Goal: Check status: Check status

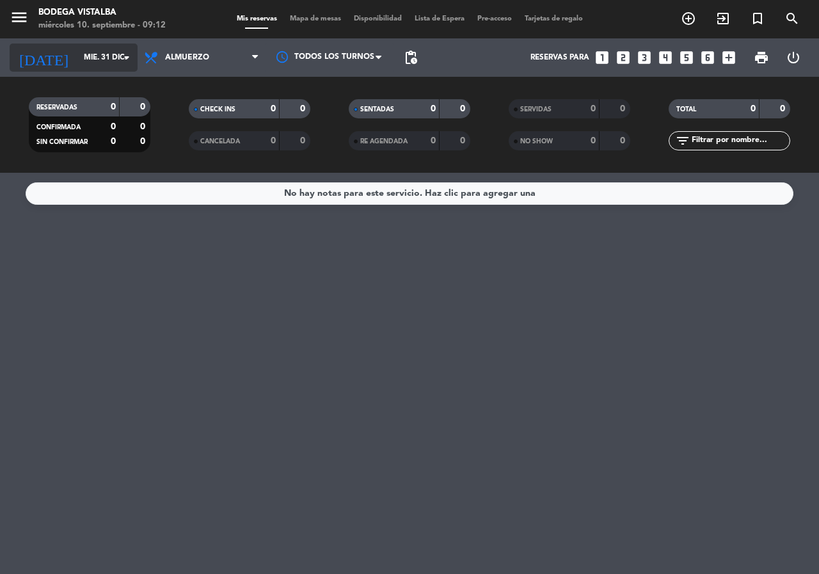
click at [127, 63] on icon "arrow_drop_down" at bounding box center [126, 57] width 15 height 15
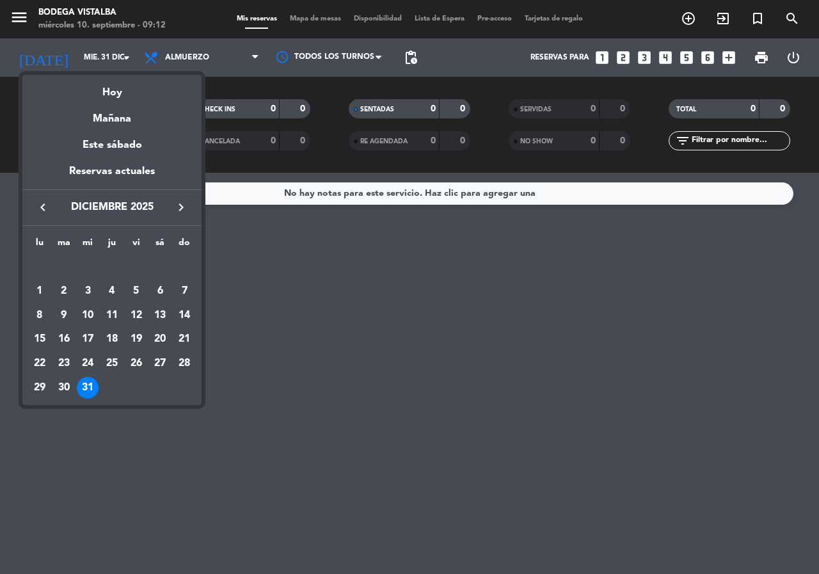
click at [109, 100] on div "Hoy" at bounding box center [111, 88] width 179 height 26
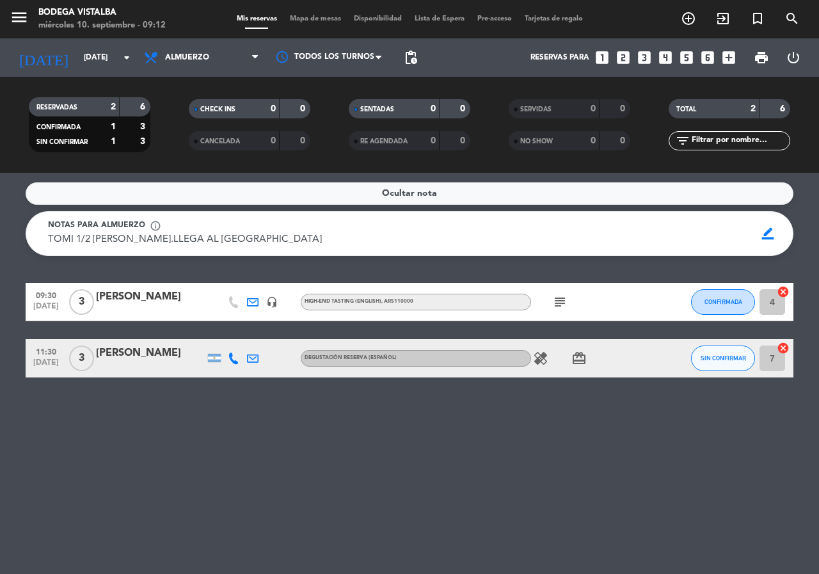
click at [558, 301] on icon "subject" at bounding box center [559, 301] width 15 height 15
click at [581, 358] on icon "card_giftcard" at bounding box center [578, 357] width 15 height 15
click at [22, 14] on icon "menu" at bounding box center [19, 17] width 19 height 19
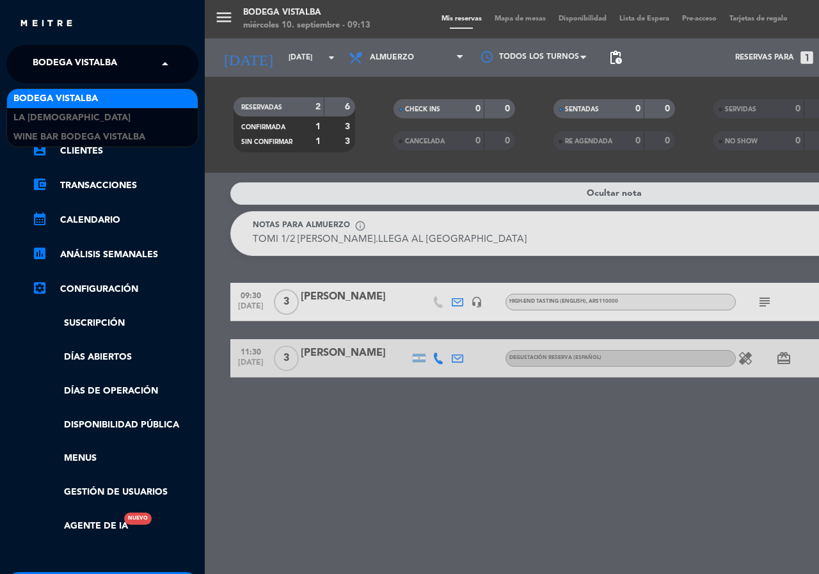
click at [163, 64] on span at bounding box center [168, 64] width 22 height 27
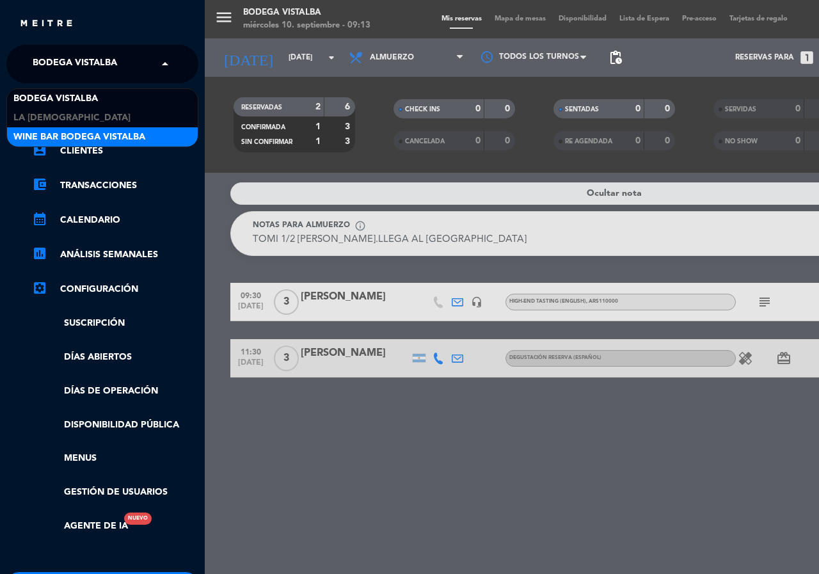
click at [150, 143] on div "Wine Bar Bodega Vistalba" at bounding box center [102, 136] width 191 height 19
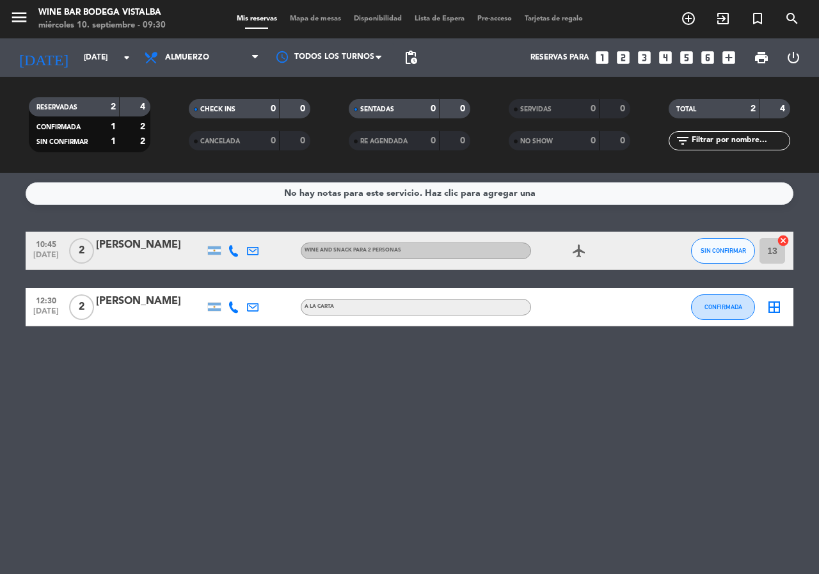
drag, startPoint x: 389, startPoint y: 256, endPoint x: 331, endPoint y: 398, distance: 153.7
click at [331, 398] on div "No hay notas para este servicio. Haz clic para agregar una 10:45 [DATE] 2 [PERS…" at bounding box center [409, 373] width 819 height 401
click at [80, 52] on input "[DATE]" at bounding box center [128, 58] width 102 height 22
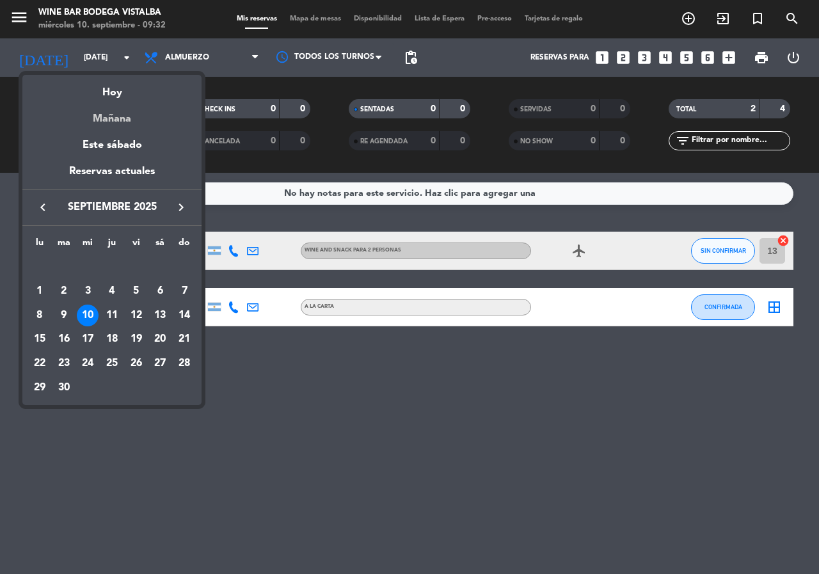
click at [97, 114] on div "Mañana" at bounding box center [111, 114] width 179 height 26
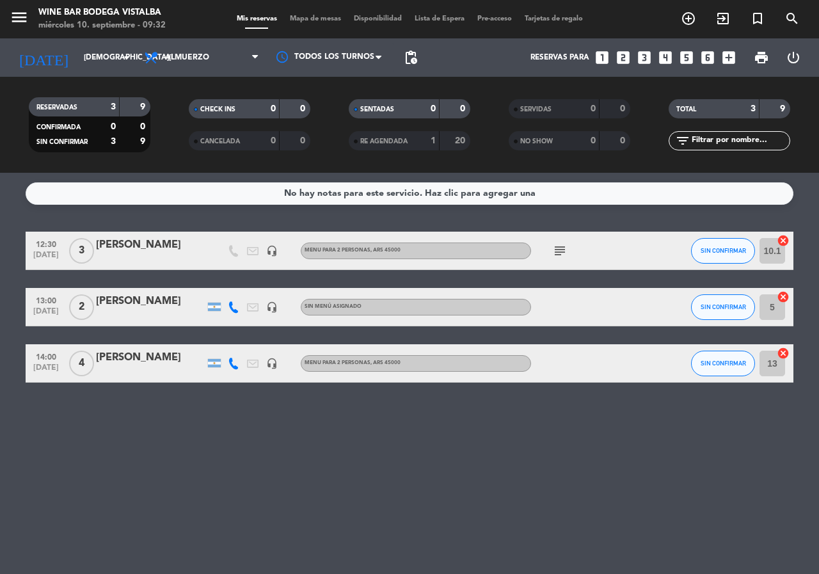
click at [563, 243] on icon "subject" at bounding box center [559, 250] width 15 height 15
click at [562, 255] on icon "subject" at bounding box center [559, 250] width 15 height 15
click at [99, 59] on input "[DEMOGRAPHIC_DATA][DATE]" at bounding box center [128, 58] width 102 height 22
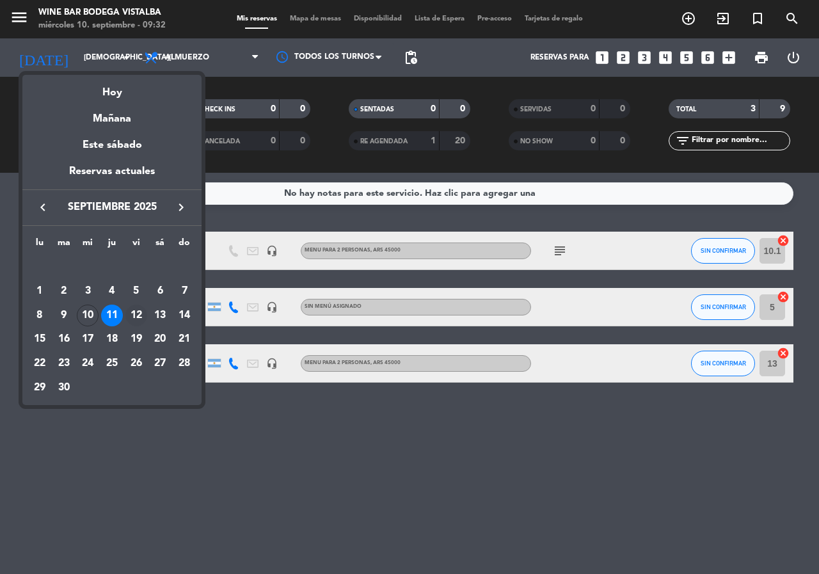
click at [140, 314] on div "12" at bounding box center [136, 315] width 22 height 22
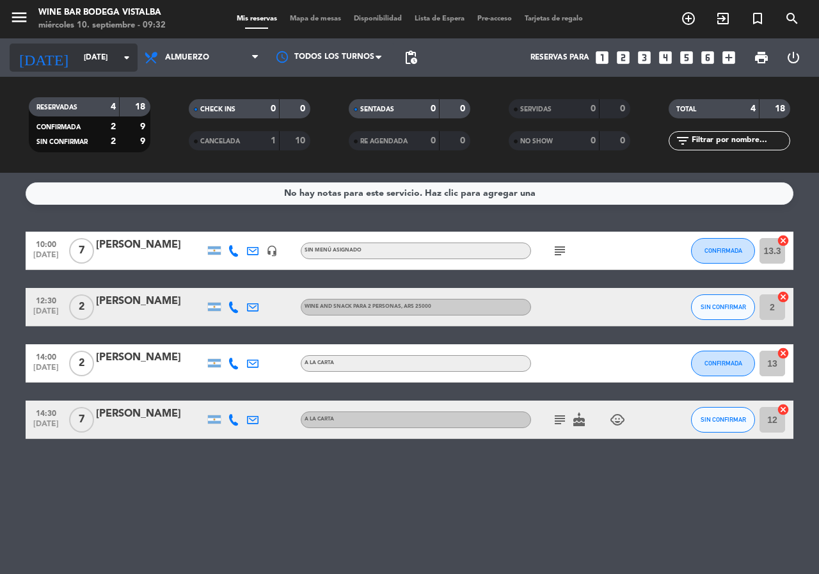
click at [107, 52] on input "[DATE]" at bounding box center [128, 58] width 102 height 22
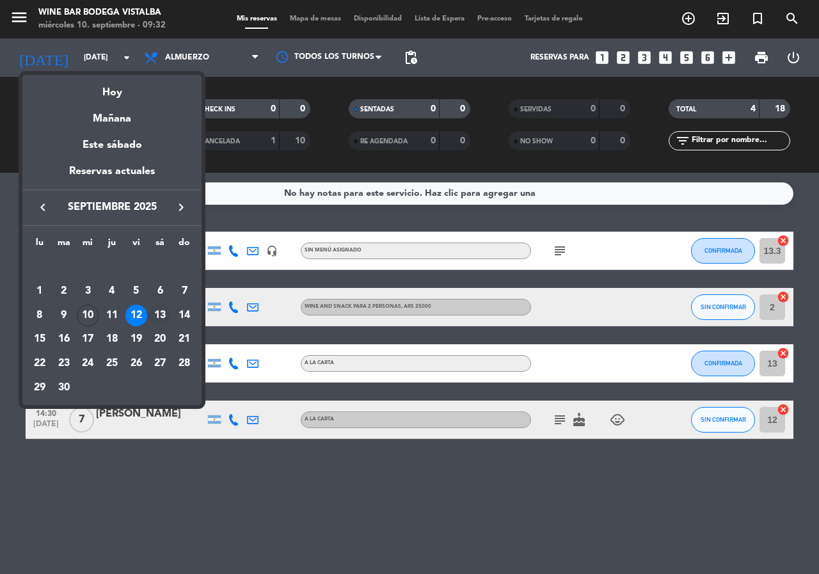
click at [157, 313] on div "13" at bounding box center [160, 315] width 22 height 22
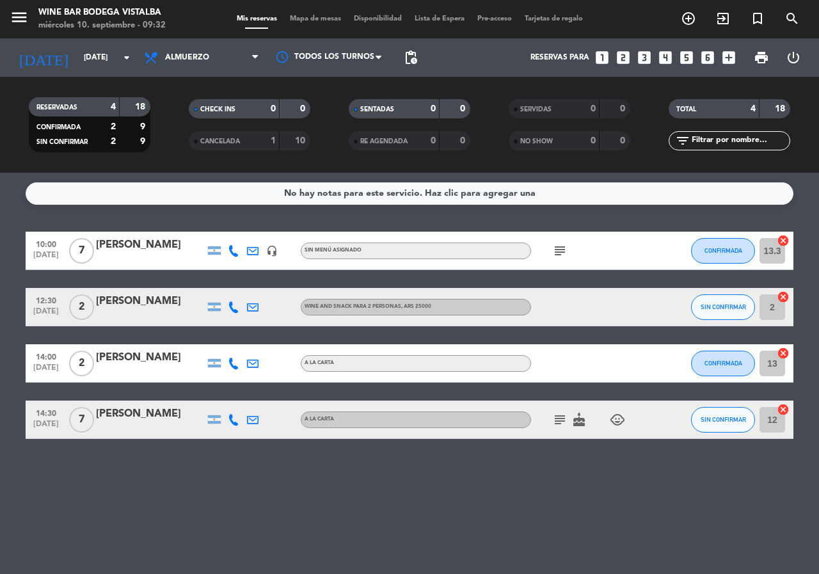
type input "[DATE]"
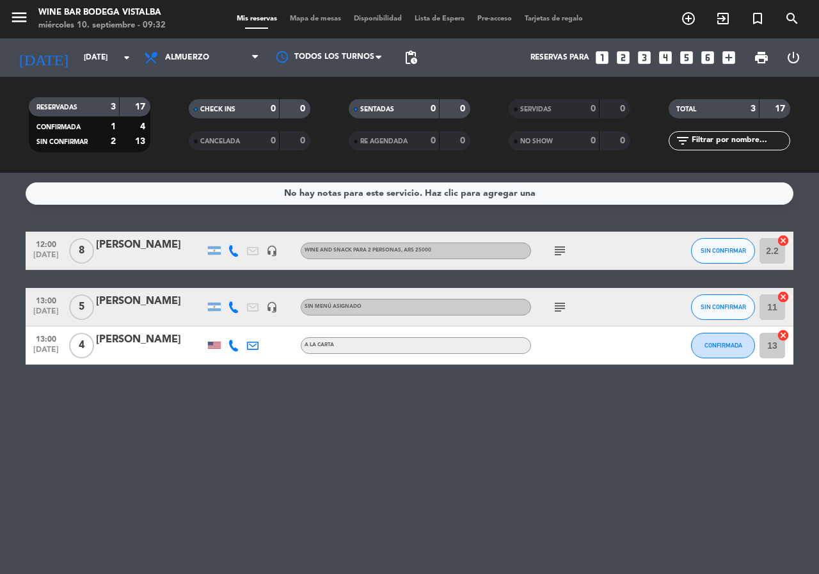
click at [567, 246] on icon "subject" at bounding box center [559, 250] width 15 height 15
click at [558, 299] on icon "subject" at bounding box center [559, 306] width 15 height 15
click at [560, 300] on icon "subject" at bounding box center [559, 306] width 15 height 15
click at [560, 302] on icon "subject" at bounding box center [559, 306] width 15 height 15
click at [559, 302] on icon "subject" at bounding box center [559, 306] width 15 height 15
